Goal: Task Accomplishment & Management: Manage account settings

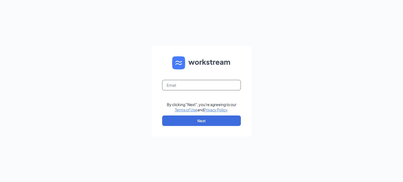
click at [209, 83] on input "text" at bounding box center [201, 85] width 79 height 10
type input "cyanmccarty@yahoo.com"
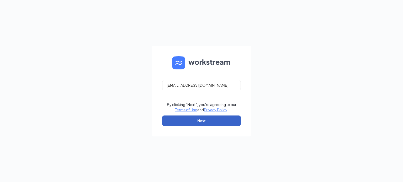
click at [206, 122] on button "Next" at bounding box center [201, 121] width 79 height 10
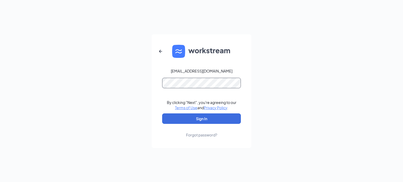
click at [162, 114] on button "Sign In" at bounding box center [201, 119] width 79 height 10
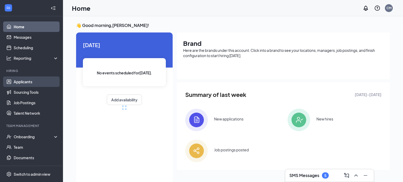
click at [38, 81] on link "Applicants" at bounding box center [36, 82] width 45 height 10
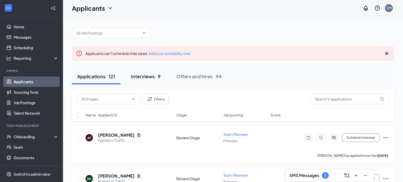
click at [148, 76] on div "Interviews · 9" at bounding box center [146, 76] width 30 height 7
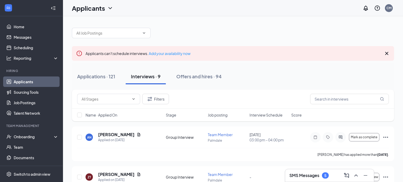
scroll to position [51, 0]
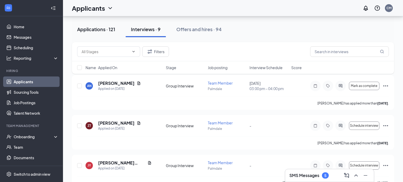
click at [108, 32] on div "Applications · 121" at bounding box center [96, 29] width 38 height 7
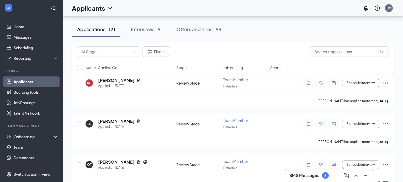
scroll to position [1326, 0]
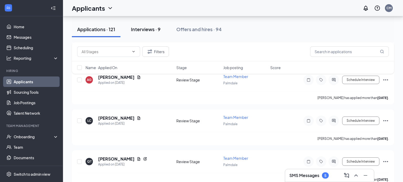
click at [150, 24] on button "Interviews · 9" at bounding box center [146, 30] width 40 height 16
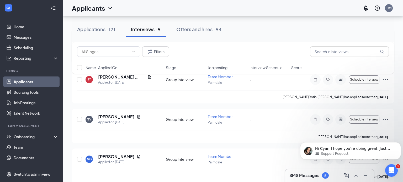
scroll to position [148, 0]
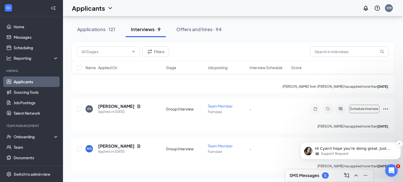
click at [352, 156] on div "Support Request" at bounding box center [354, 154] width 79 height 5
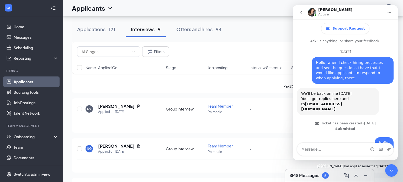
scroll to position [37, 0]
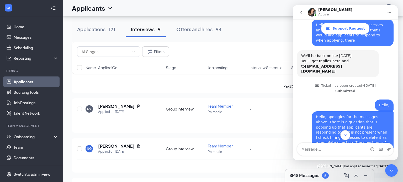
click at [347, 136] on icon "Scroll to bottom" at bounding box center [345, 135] width 5 height 5
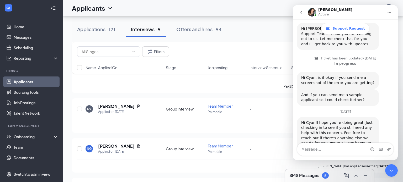
scroll to position [224, 0]
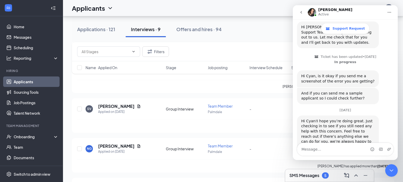
click at [348, 1] on div "Applicants CM" at bounding box center [233, 8] width 340 height 16
click at [297, 13] on button "go back" at bounding box center [301, 12] width 10 height 10
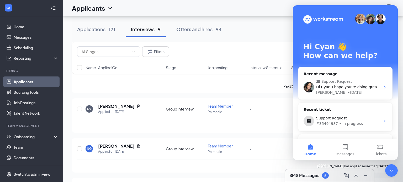
scroll to position [0, 0]
click at [350, 12] on div "Hi Cyan 👋 How can we help?" at bounding box center [345, 52] width 94 height 94
click at [272, 1] on div "Applicants CM" at bounding box center [233, 8] width 340 height 16
click at [273, 3] on div "Applicants CM" at bounding box center [233, 8] width 340 height 16
click at [212, 102] on div "SV Sarah Vega Applied on Sep 11 Group Interview Team Member Palmdale - Schedule…" at bounding box center [233, 115] width 322 height 35
